Goal: Task Accomplishment & Management: Manage account settings

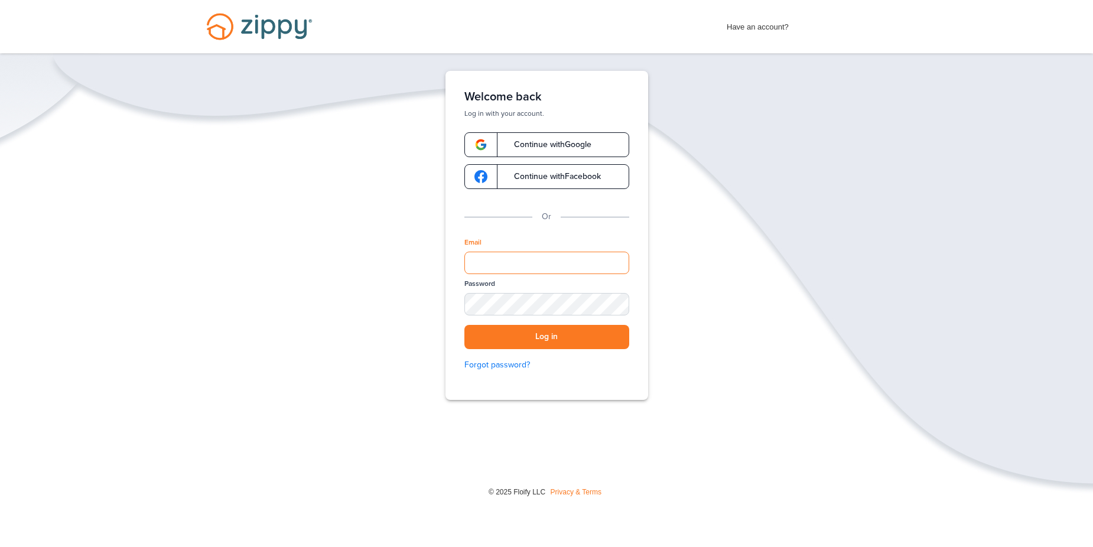
click at [549, 263] on input "Email" at bounding box center [546, 263] width 165 height 22
type input "**********"
click at [563, 337] on button "Log in" at bounding box center [546, 337] width 165 height 24
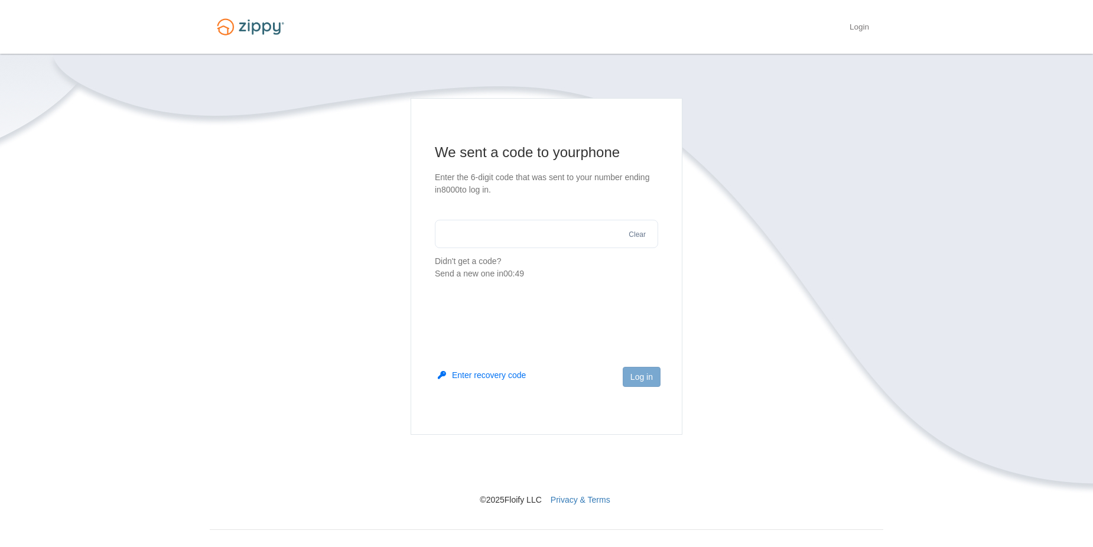
click at [536, 237] on input "text" at bounding box center [546, 234] width 223 height 28
type input "******"
click at [647, 378] on button "Log in" at bounding box center [641, 377] width 38 height 20
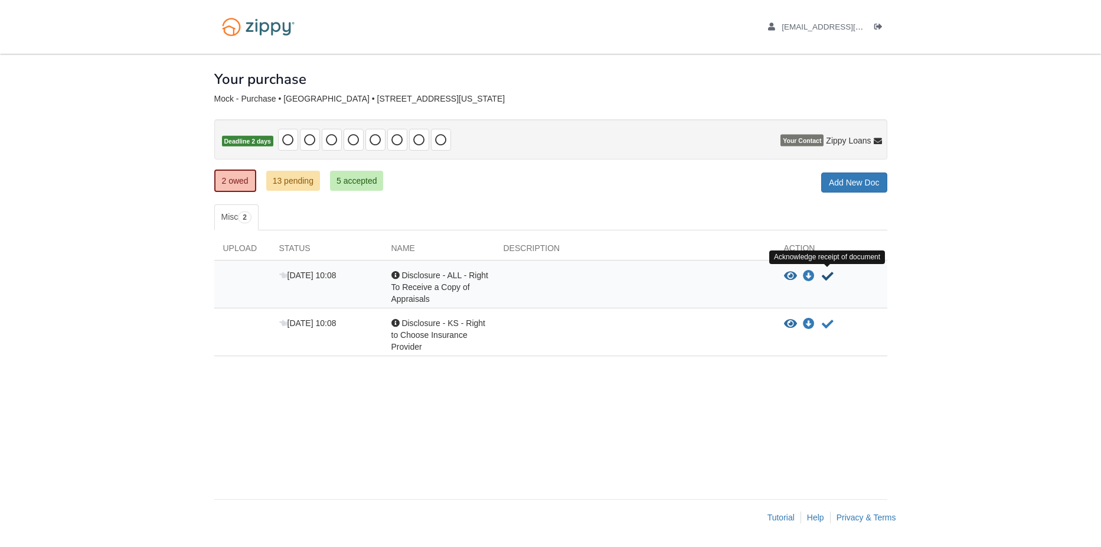
click at [826, 275] on icon "Acknowledge receipt of document" at bounding box center [828, 276] width 12 height 12
click at [828, 278] on icon "Acknowledge receipt of document" at bounding box center [828, 276] width 12 height 12
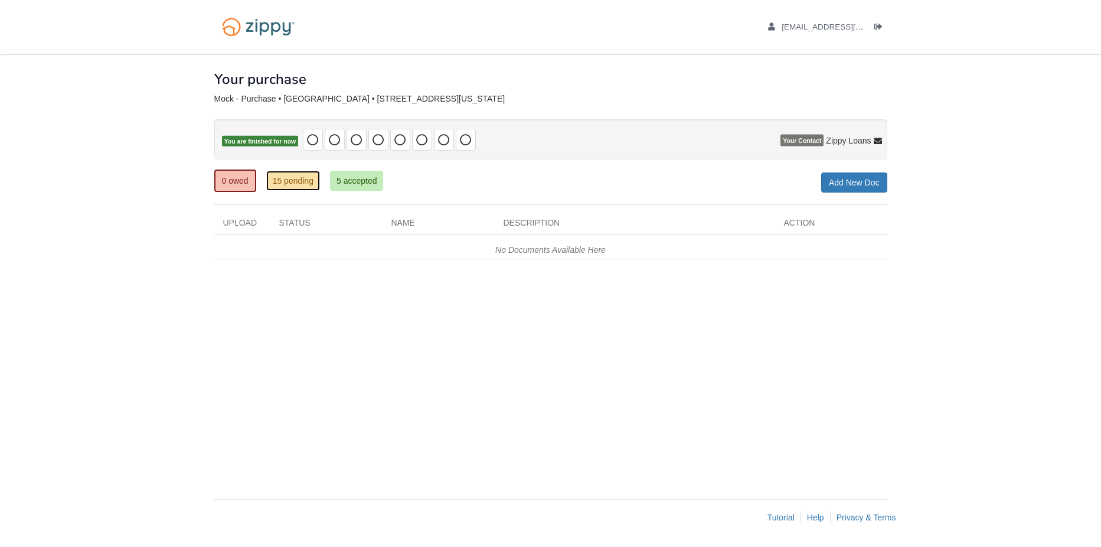
click at [298, 176] on link "15 pending" at bounding box center [293, 181] width 54 height 20
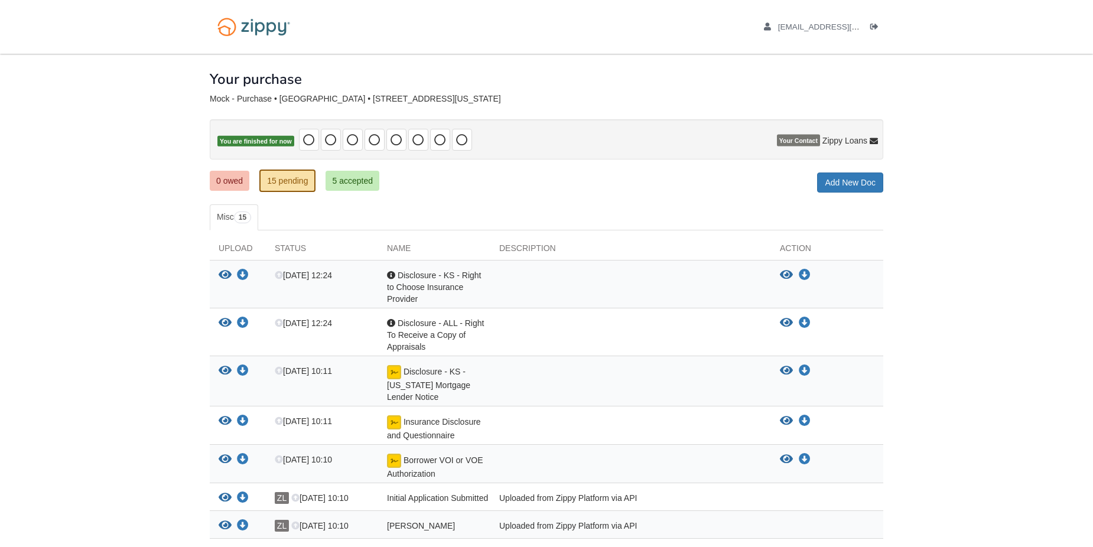
click at [524, 279] on div at bounding box center [630, 286] width 281 height 35
click at [447, 286] on span "Disclosure - KS - Right to Choose Insurance Provider" at bounding box center [434, 286] width 94 height 33
click at [433, 288] on span "Disclosure - KS - Right to Choose Insurance Provider" at bounding box center [434, 286] width 94 height 33
click at [430, 283] on span "Disclosure - KS - Right to Choose Insurance Provider" at bounding box center [434, 286] width 94 height 33
click at [780, 274] on icon "View Disclosure - KS - Right to Choose Insurance Provider" at bounding box center [786, 275] width 13 height 12
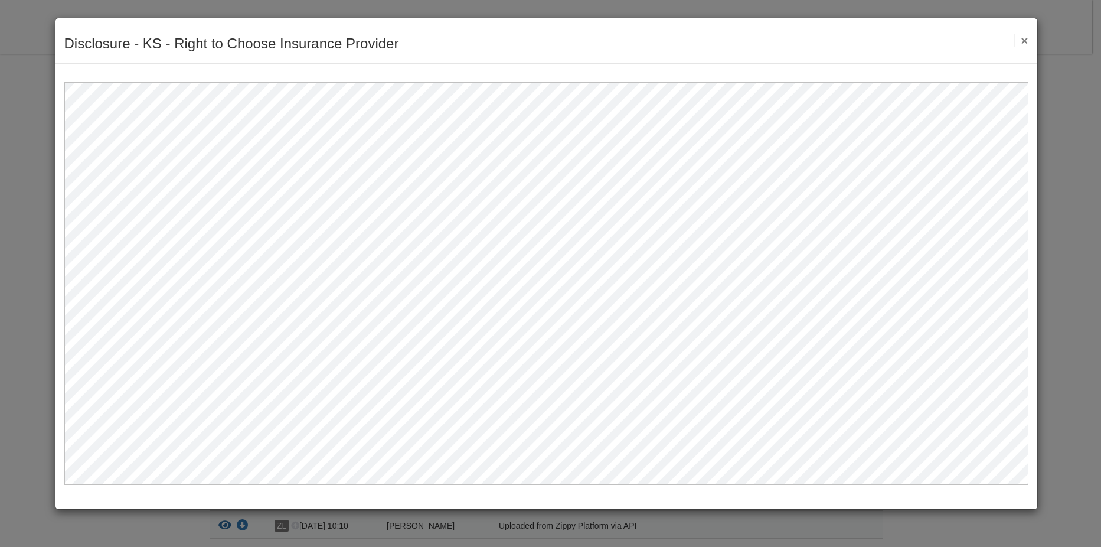
click at [1025, 41] on button "×" at bounding box center [1022, 40] width 14 height 12
